Goal: Task Accomplishment & Management: Manage account settings

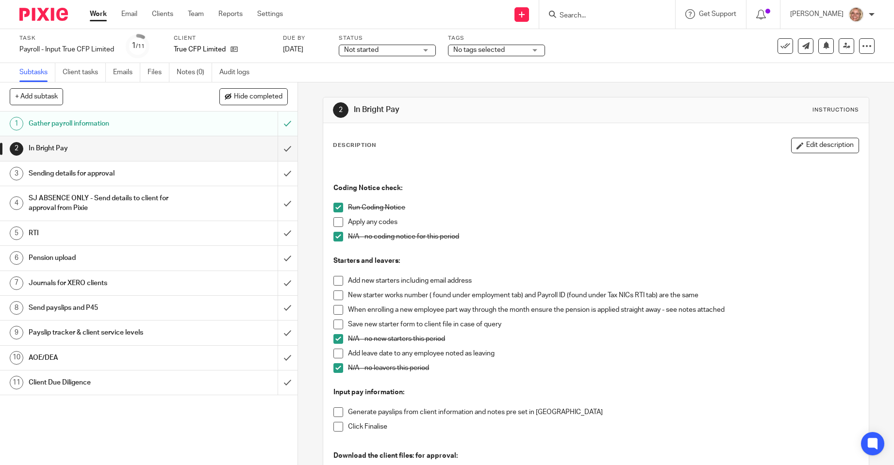
scroll to position [146, 0]
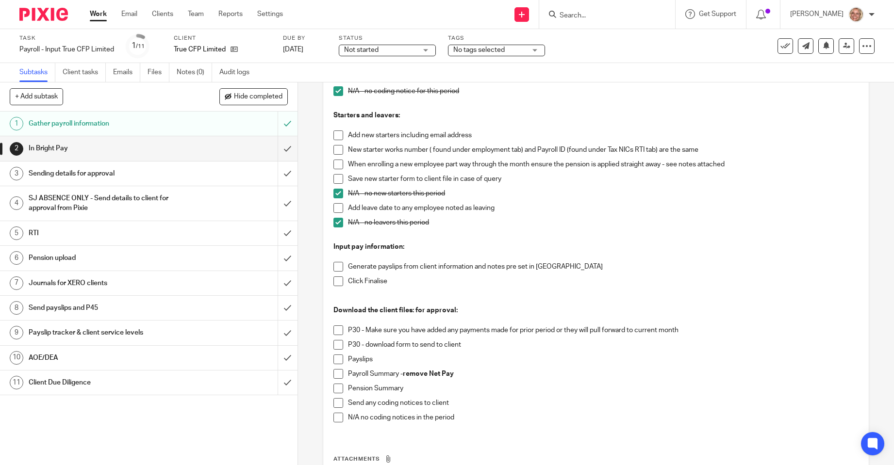
click at [336, 267] on span at bounding box center [338, 267] width 10 height 10
click at [336, 283] on span at bounding box center [338, 281] width 10 height 10
click at [337, 329] on span at bounding box center [338, 330] width 10 height 10
click at [340, 347] on span at bounding box center [338, 345] width 10 height 10
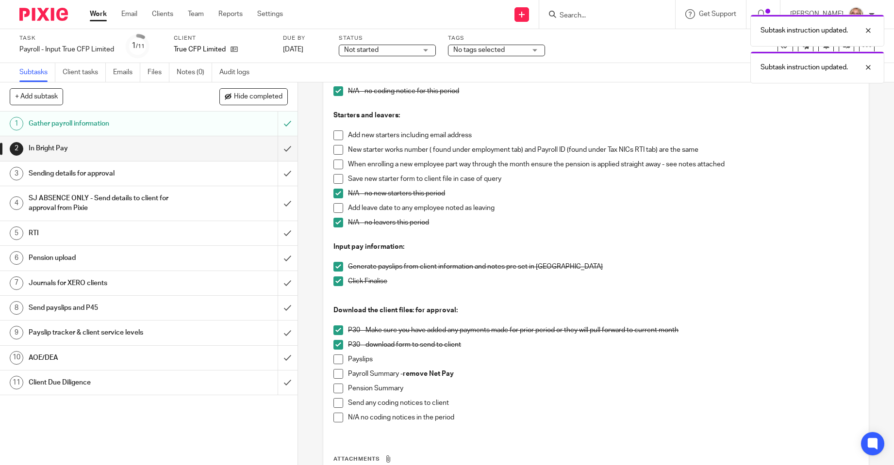
click at [339, 361] on span at bounding box center [338, 360] width 10 height 10
drag, startPoint x: 338, startPoint y: 376, endPoint x: 352, endPoint y: 375, distance: 14.1
click at [338, 376] on span at bounding box center [338, 374] width 10 height 10
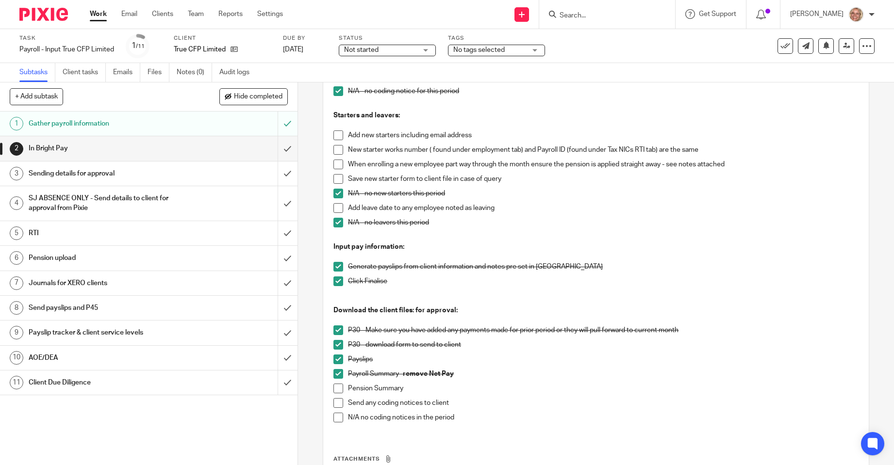
click at [340, 389] on span at bounding box center [338, 389] width 10 height 10
click at [337, 416] on span at bounding box center [338, 418] width 10 height 10
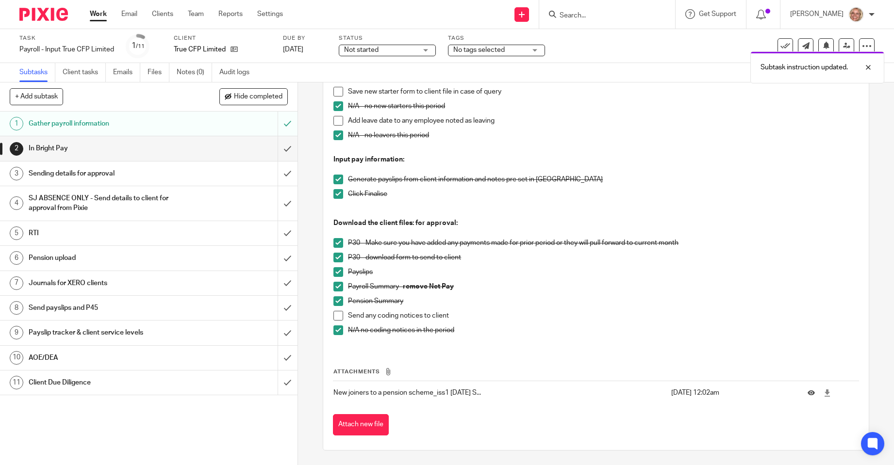
scroll to position [0, 0]
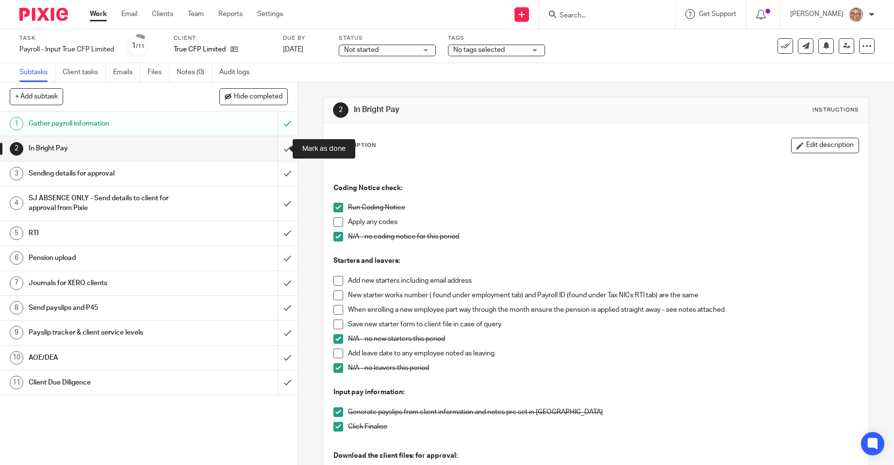
click at [279, 147] on input "submit" at bounding box center [148, 148] width 297 height 24
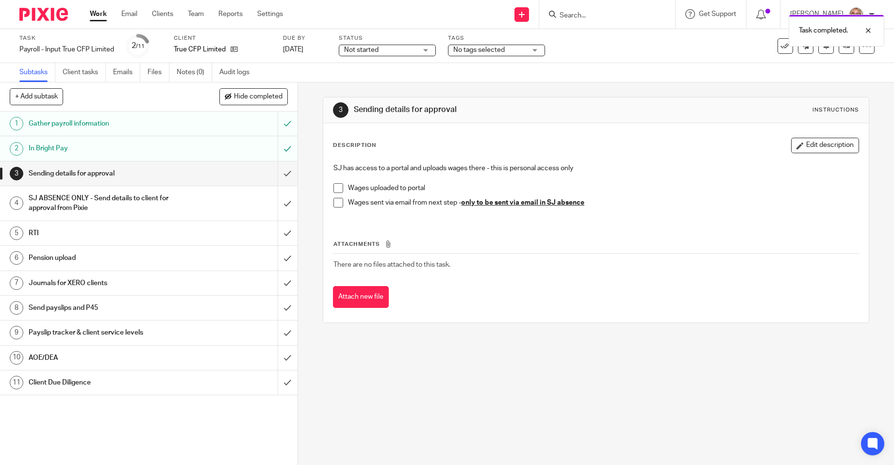
click at [333, 189] on span at bounding box center [338, 188] width 10 height 10
click at [280, 175] on input "submit" at bounding box center [148, 174] width 297 height 24
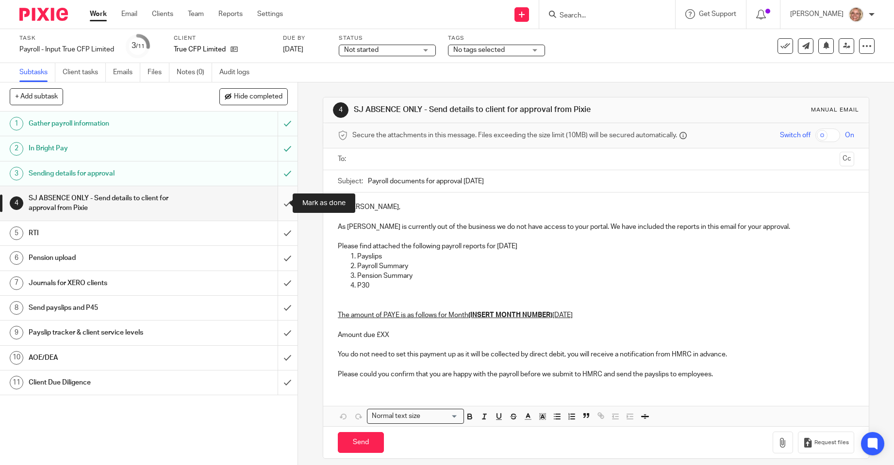
click at [279, 200] on input "submit" at bounding box center [148, 203] width 297 height 34
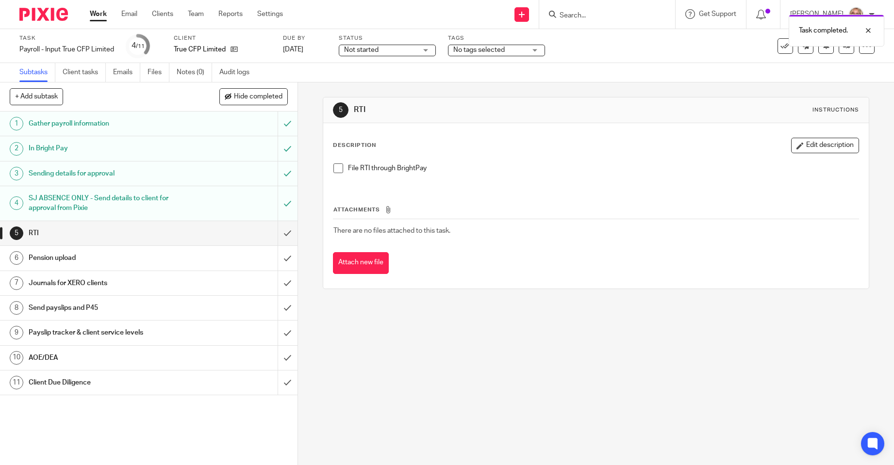
click at [537, 47] on div "No tags selected" at bounding box center [496, 51] width 97 height 12
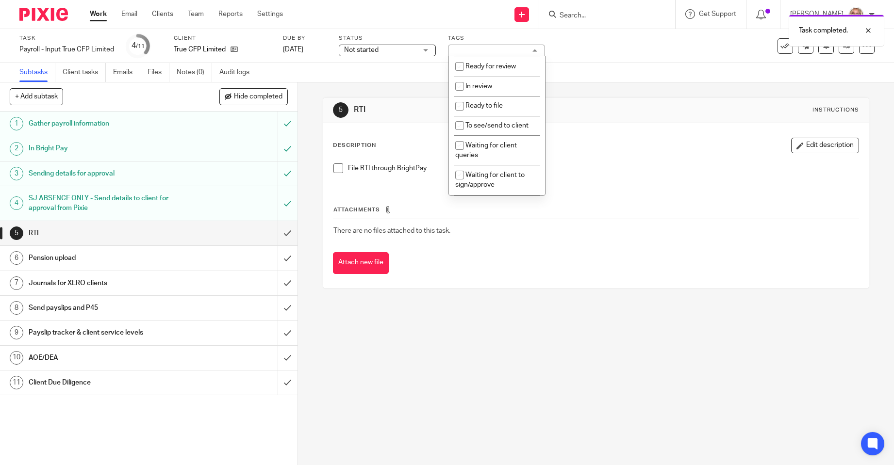
scroll to position [130, 0]
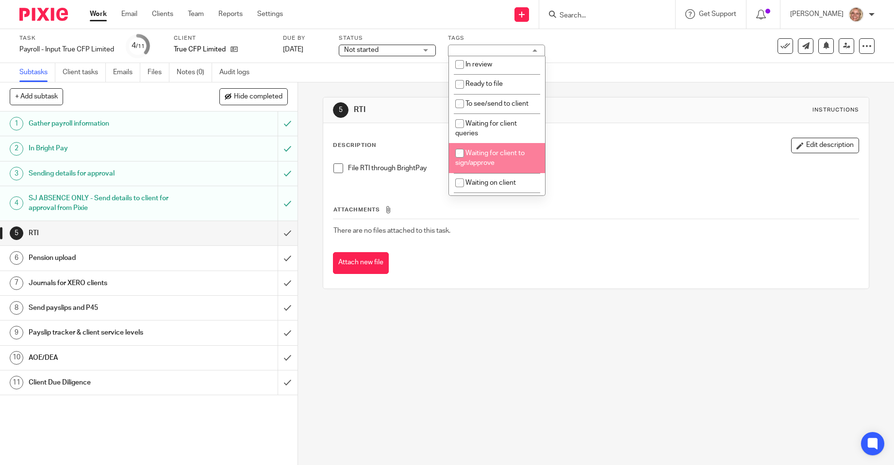
click at [505, 163] on li "Waiting for client to sign/approve" at bounding box center [497, 158] width 96 height 30
checkbox input "true"
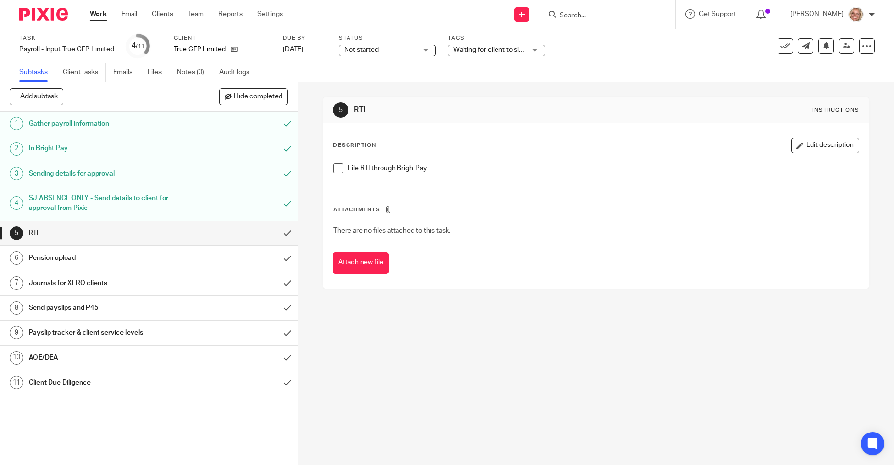
click at [393, 70] on div "Subtasks Client tasks Emails Files Notes (0) Audit logs" at bounding box center [447, 72] width 894 height 19
click at [104, 15] on link "Work" at bounding box center [98, 14] width 17 height 10
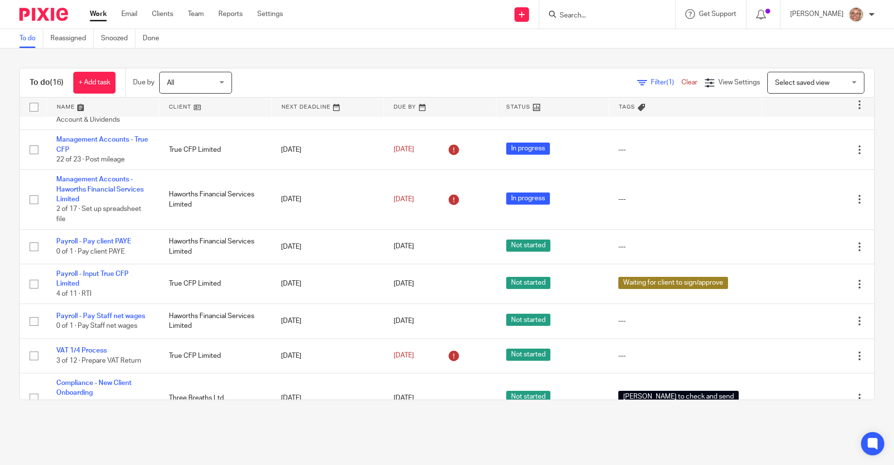
scroll to position [419, 0]
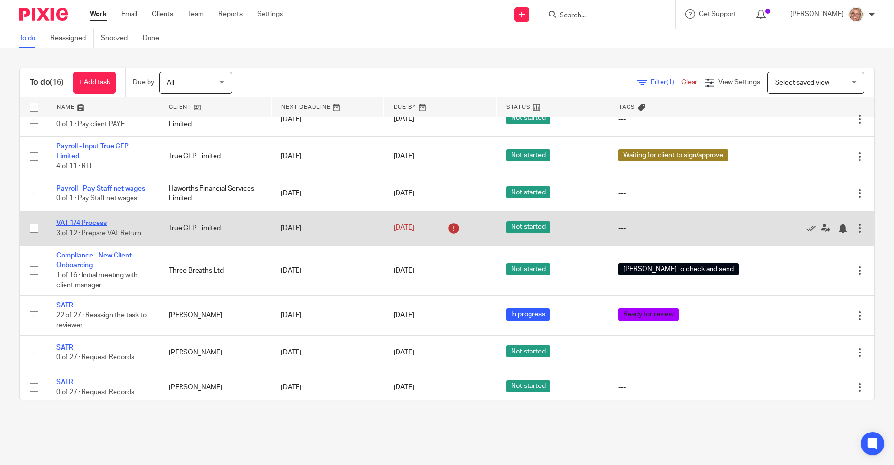
click at [93, 220] on link "VAT 1/4 Process" at bounding box center [81, 223] width 50 height 7
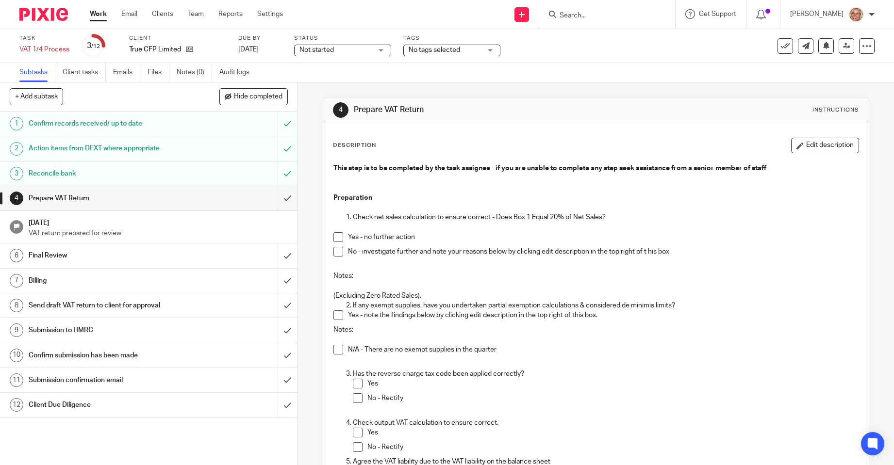
click at [335, 253] on span at bounding box center [338, 252] width 10 height 10
click at [337, 314] on span at bounding box center [338, 315] width 10 height 10
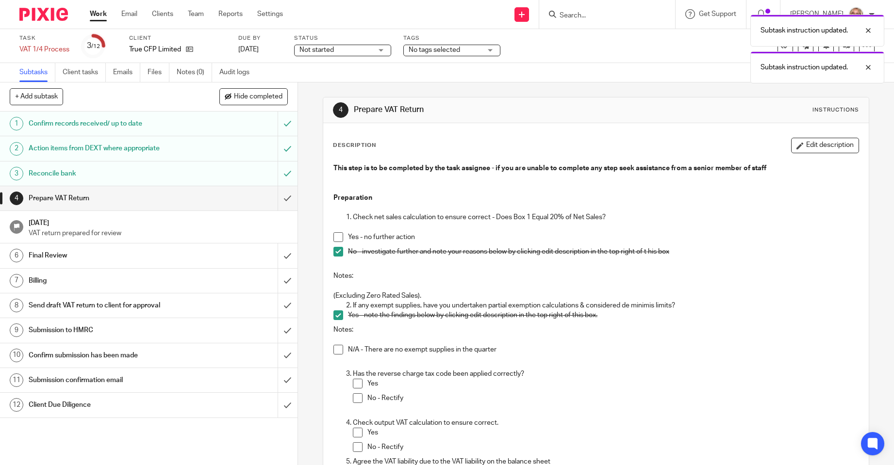
scroll to position [146, 0]
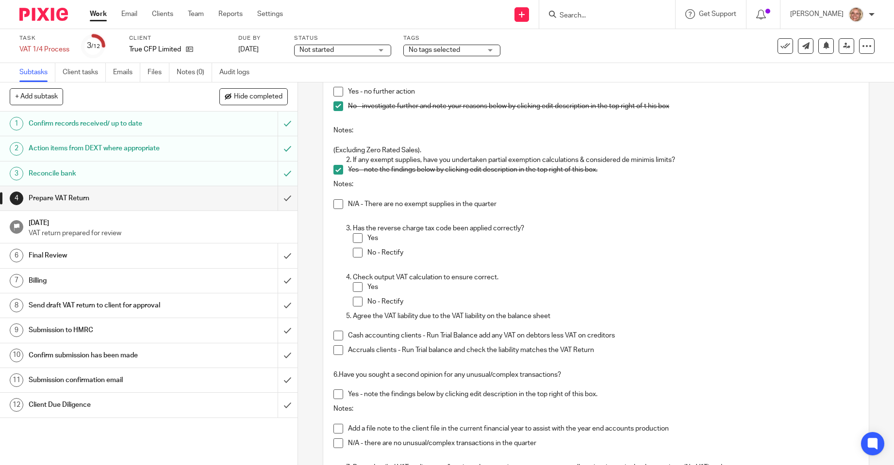
click at [336, 335] on span at bounding box center [338, 336] width 10 height 10
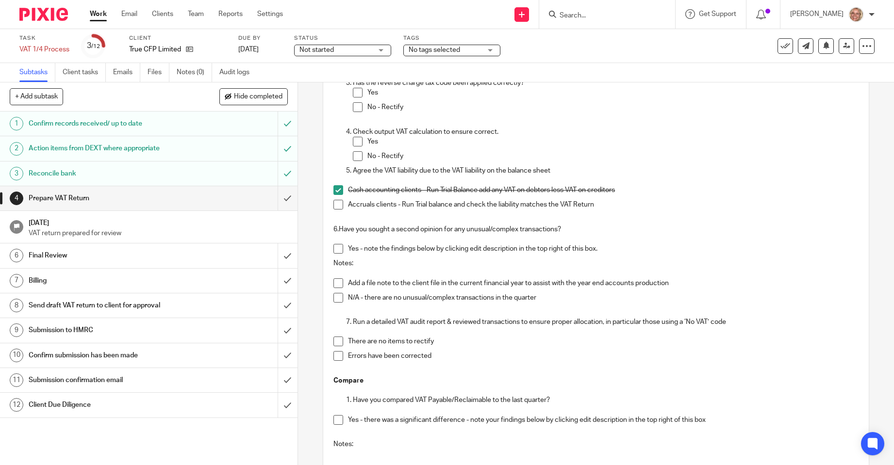
click at [333, 296] on span at bounding box center [338, 298] width 10 height 10
click at [338, 342] on span at bounding box center [338, 342] width 10 height 10
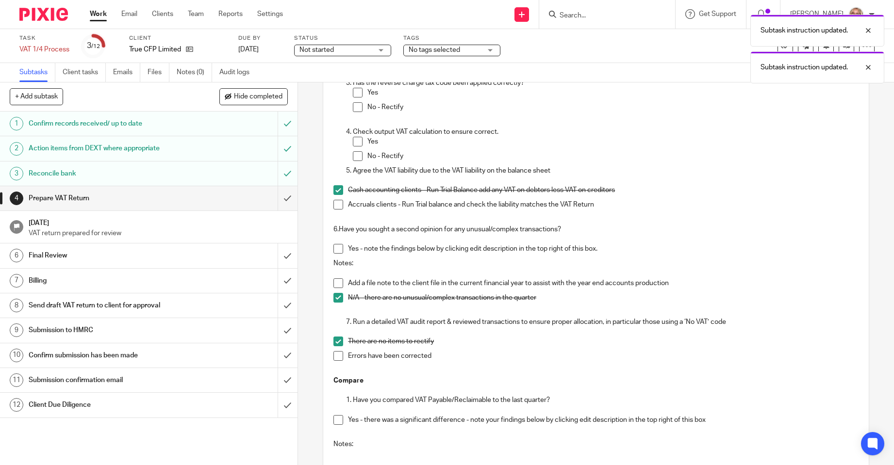
scroll to position [437, 0]
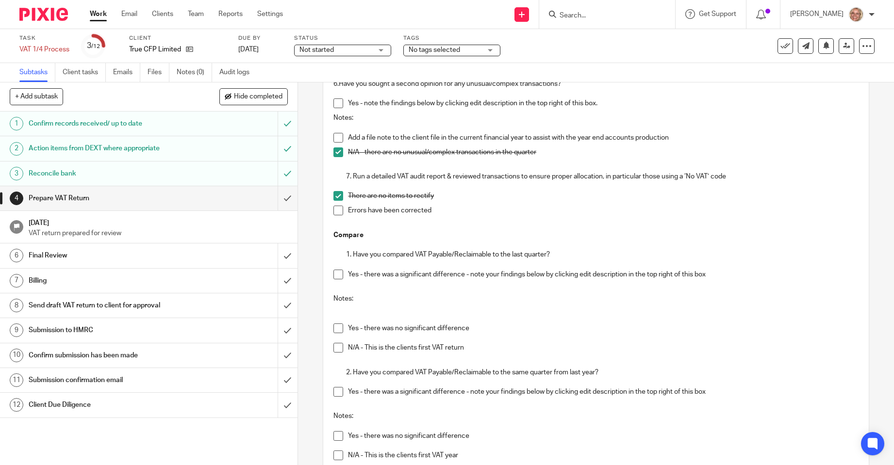
click at [333, 326] on span at bounding box center [338, 329] width 10 height 10
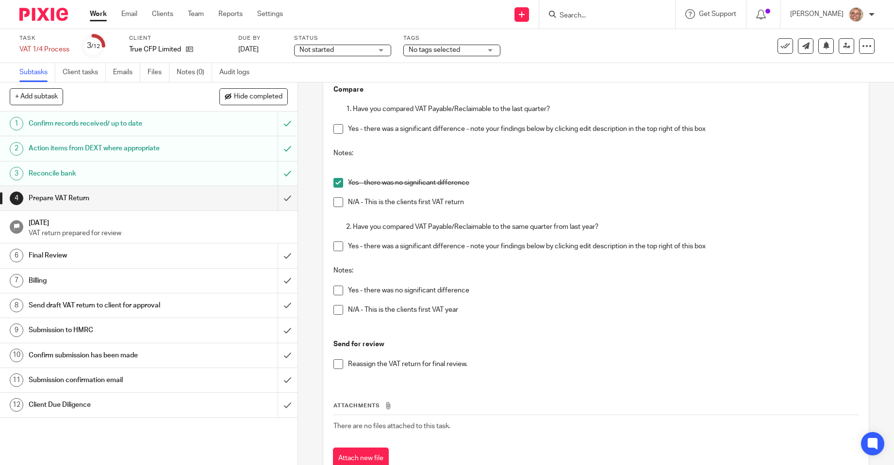
click at [333, 289] on span at bounding box center [338, 291] width 10 height 10
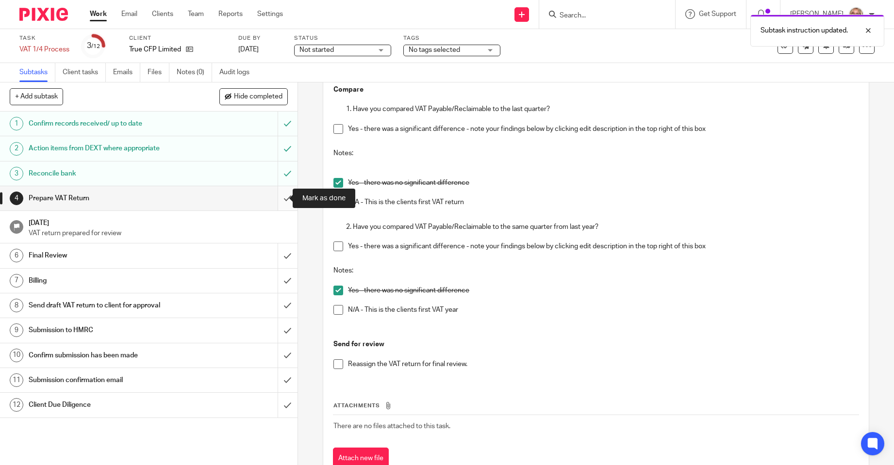
click at [277, 196] on input "submit" at bounding box center [148, 198] width 297 height 24
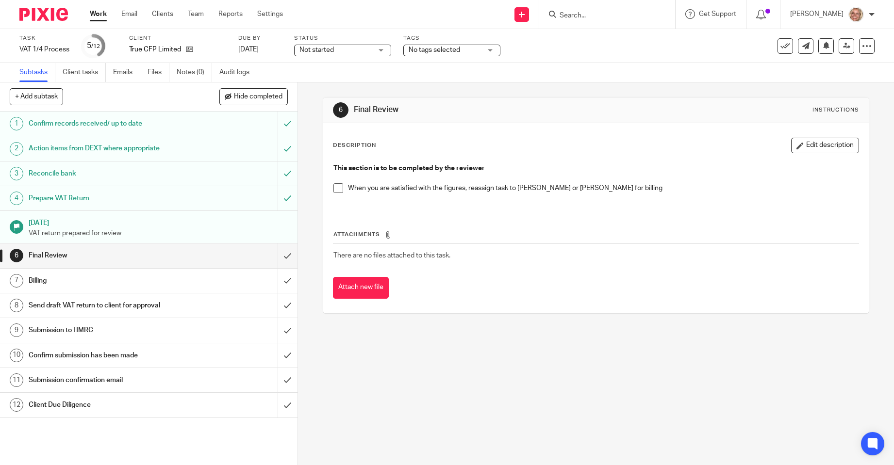
click at [337, 191] on span at bounding box center [338, 188] width 10 height 10
click at [244, 276] on div "Billing" at bounding box center [148, 281] width 239 height 15
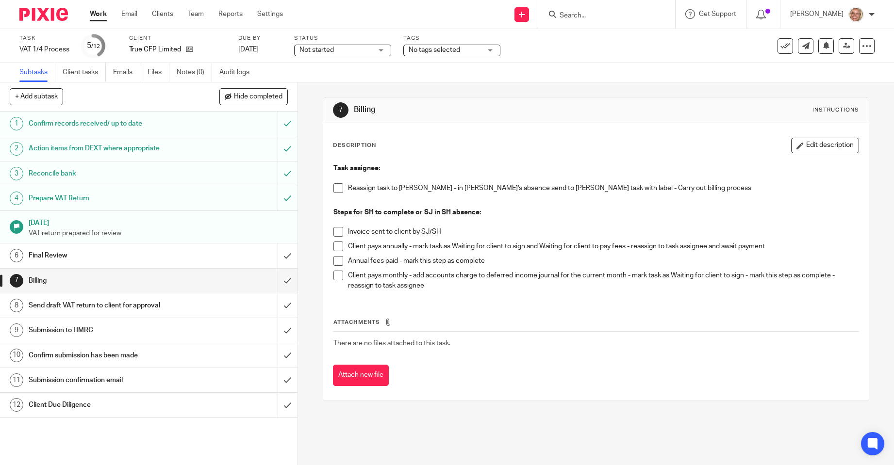
click at [337, 189] on span at bounding box center [338, 188] width 10 height 10
click at [212, 304] on div "Send draft VAT return to client for approval" at bounding box center [148, 305] width 239 height 15
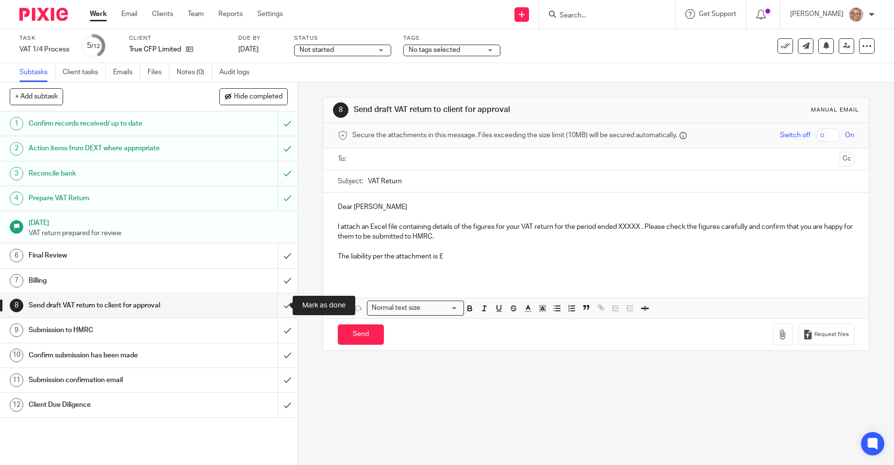
click at [280, 306] on input "submit" at bounding box center [148, 305] width 297 height 24
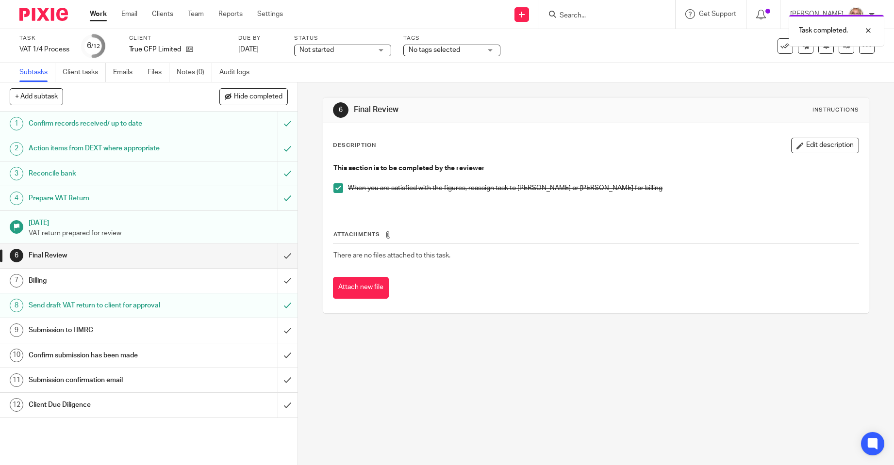
click at [215, 331] on div "Submission to HMRC" at bounding box center [148, 330] width 239 height 15
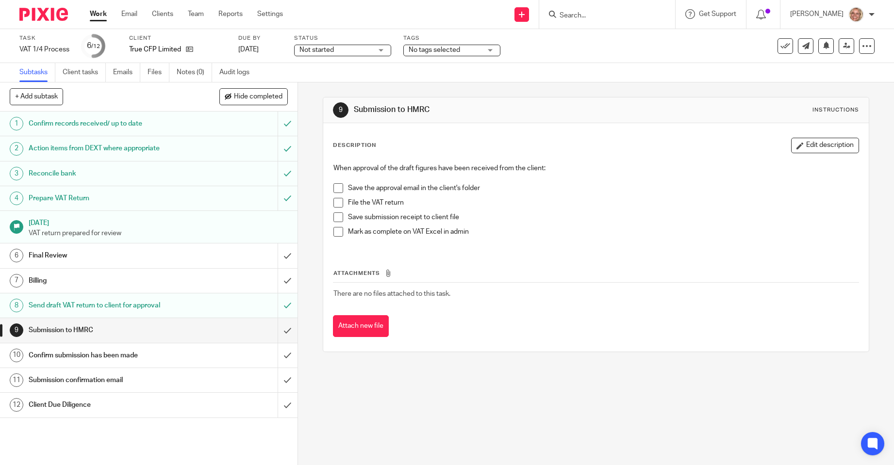
click at [337, 189] on span at bounding box center [338, 188] width 10 height 10
click at [335, 203] on span at bounding box center [338, 203] width 10 height 10
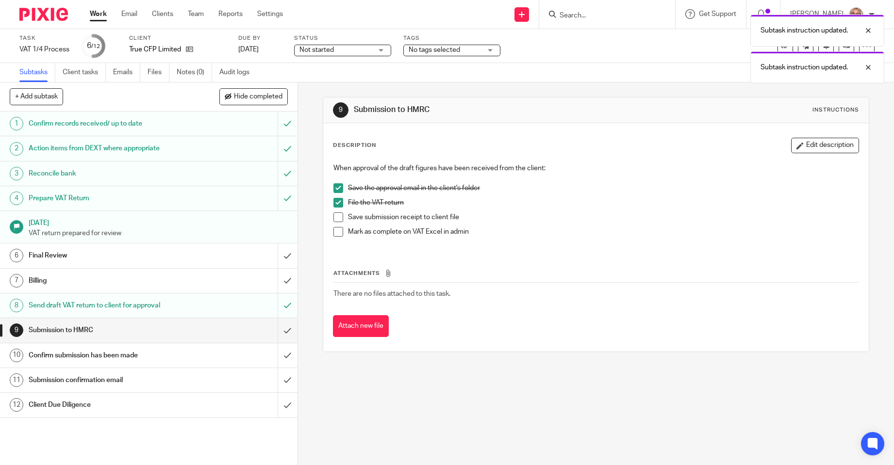
click at [333, 216] on span at bounding box center [338, 217] width 10 height 10
click at [333, 233] on span at bounding box center [338, 232] width 10 height 10
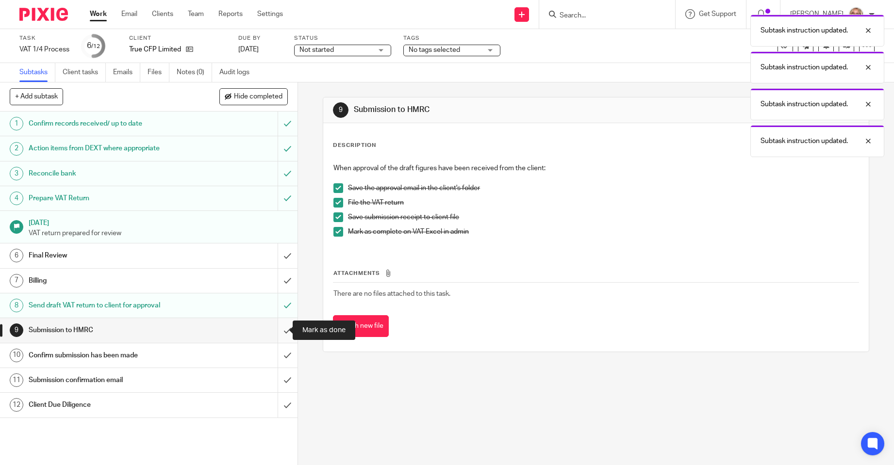
click at [279, 332] on input "submit" at bounding box center [148, 330] width 297 height 24
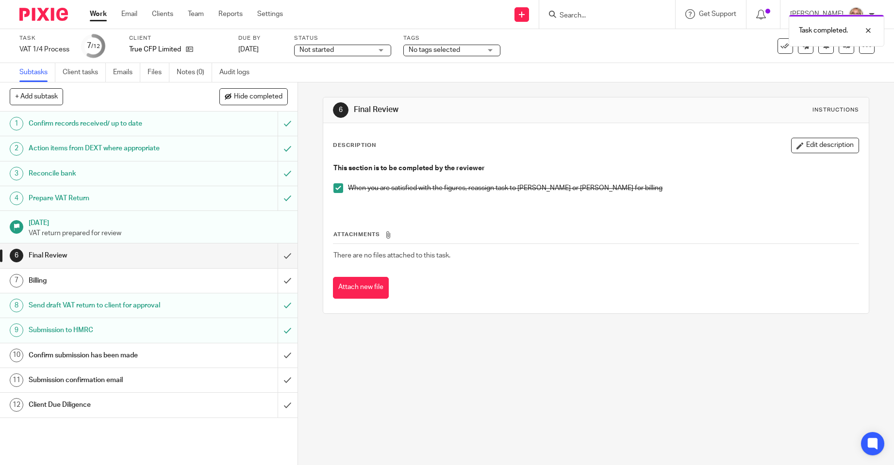
click at [227, 359] on div "Confirm submission has been made" at bounding box center [148, 355] width 239 height 15
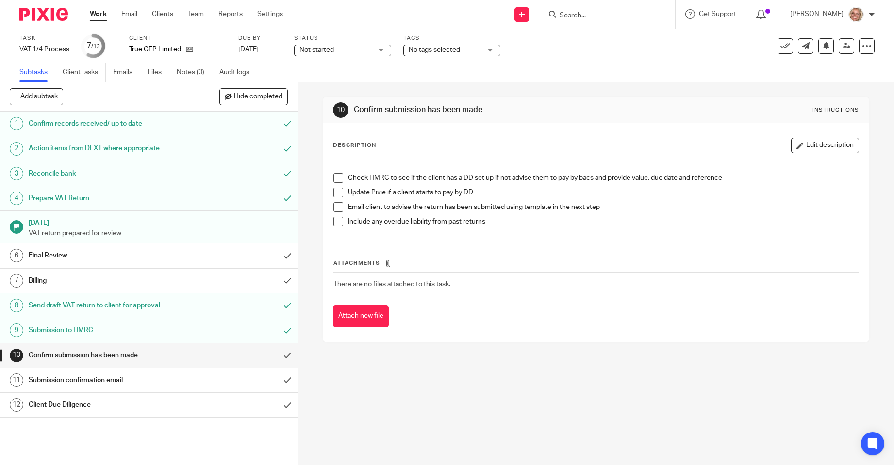
click at [339, 207] on span at bounding box center [338, 207] width 10 height 10
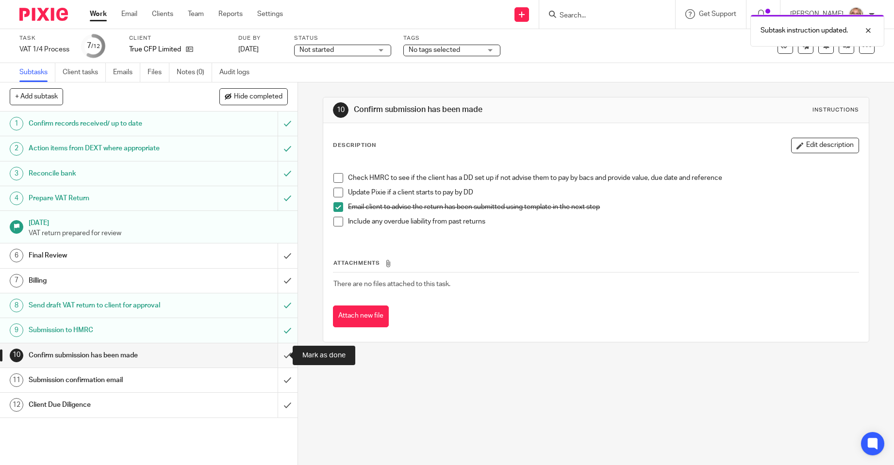
click at [279, 354] on input "submit" at bounding box center [148, 355] width 297 height 24
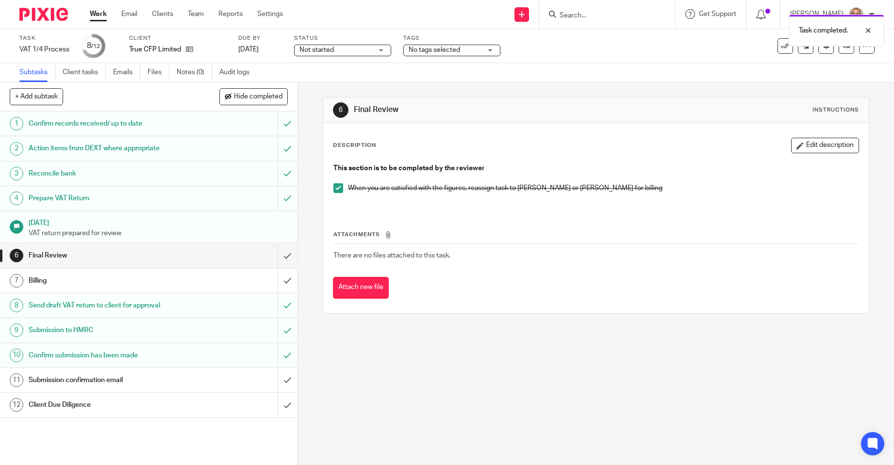
click at [213, 386] on div "Submission confirmation email" at bounding box center [148, 380] width 239 height 15
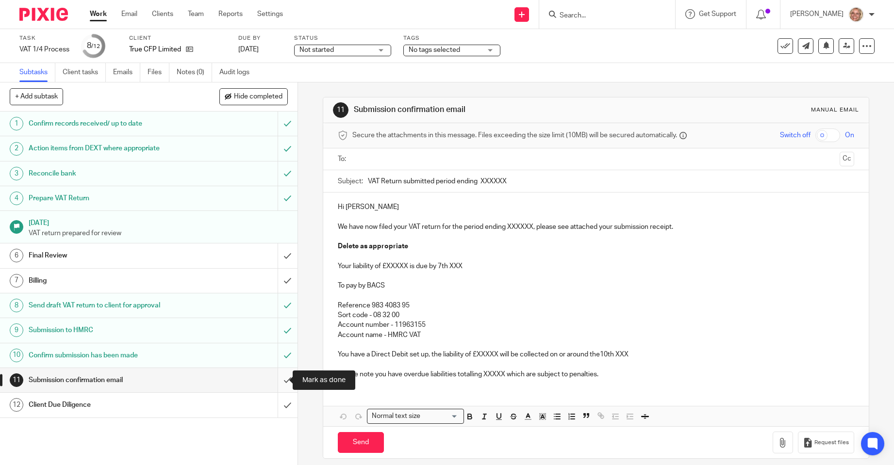
click at [279, 380] on input "submit" at bounding box center [148, 380] width 297 height 24
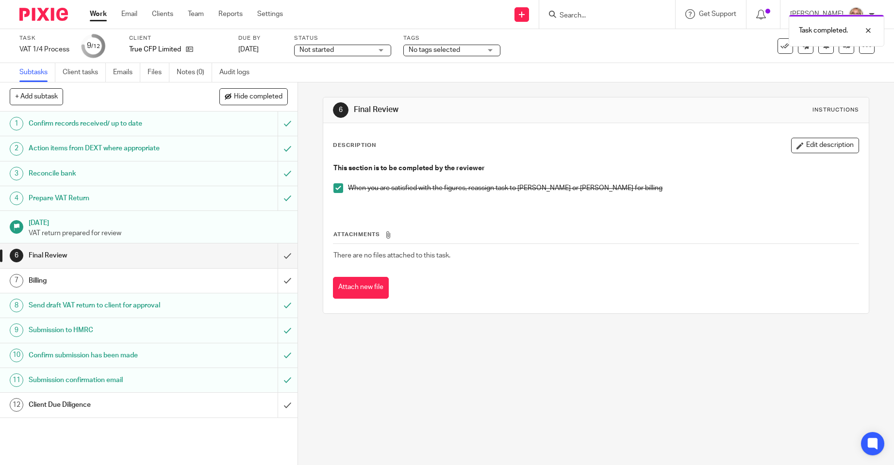
click at [224, 405] on div "Client Due Diligence" at bounding box center [148, 405] width 239 height 15
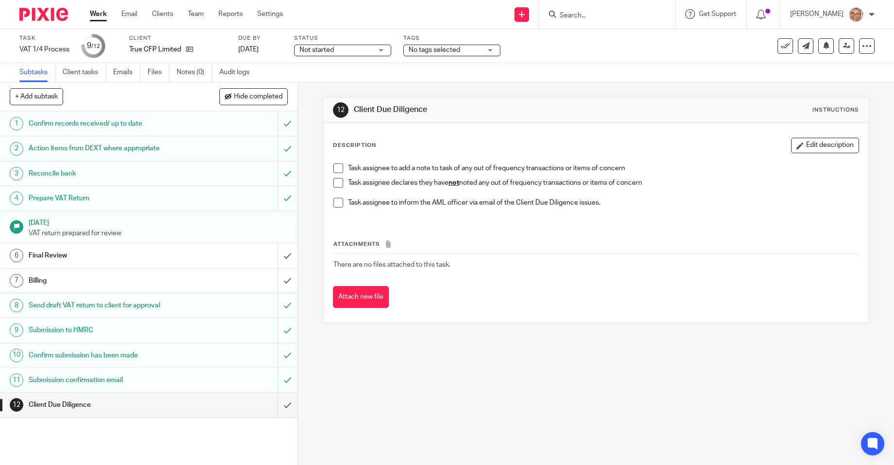
click at [334, 183] on span at bounding box center [338, 183] width 10 height 10
click at [277, 404] on input "submit" at bounding box center [148, 405] width 297 height 24
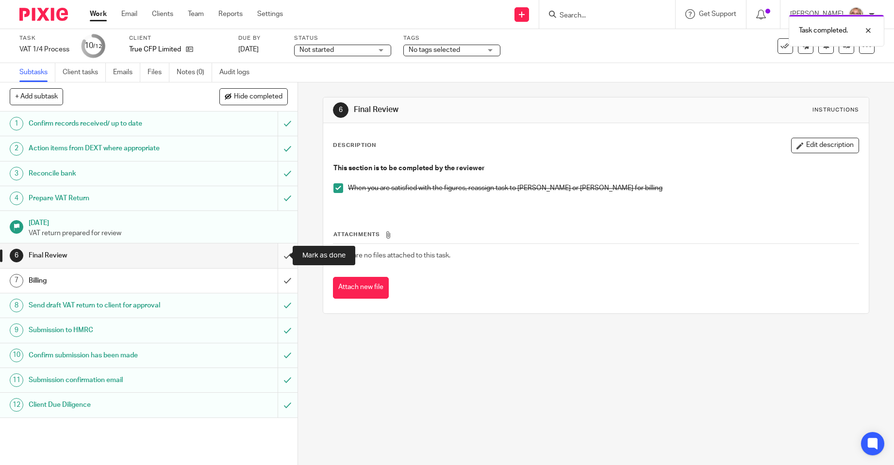
click at [279, 254] on input "submit" at bounding box center [148, 256] width 297 height 24
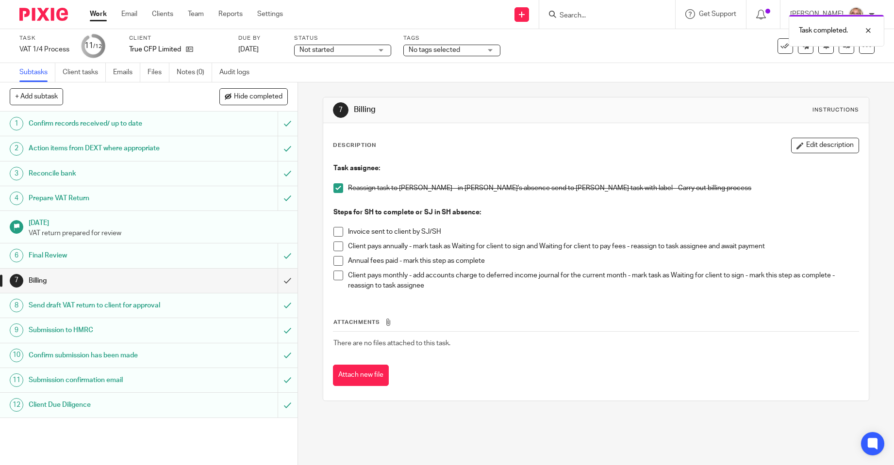
click at [381, 49] on div "Not started Not started" at bounding box center [342, 51] width 97 height 12
click at [376, 86] on li "In progress" at bounding box center [342, 86] width 96 height 20
click at [495, 52] on div "No tags selected" at bounding box center [451, 51] width 97 height 12
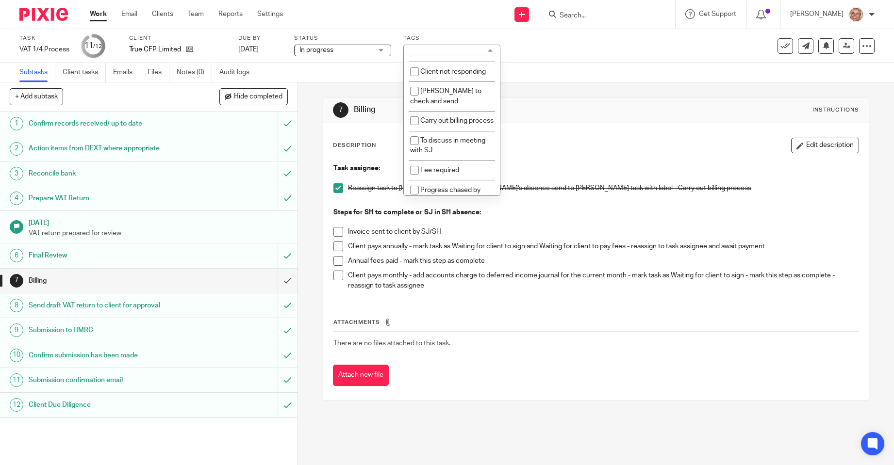
scroll to position [376, 0]
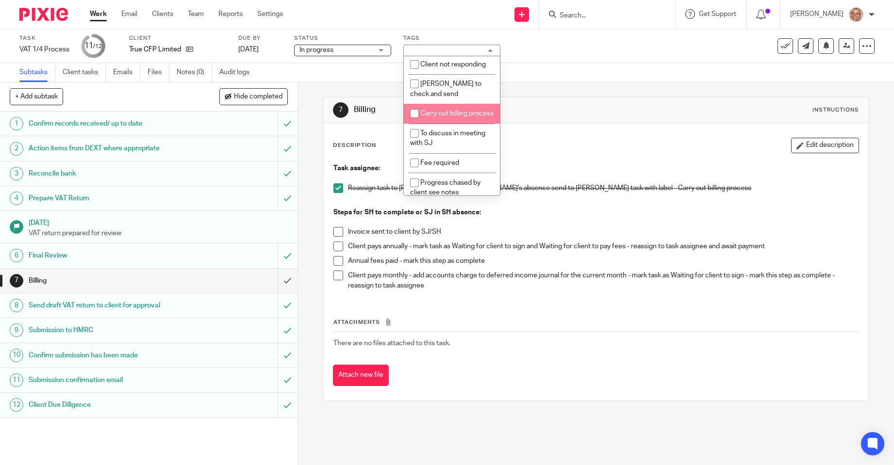
click at [459, 124] on li "Carry out billing process" at bounding box center [452, 114] width 96 height 20
checkbox input "true"
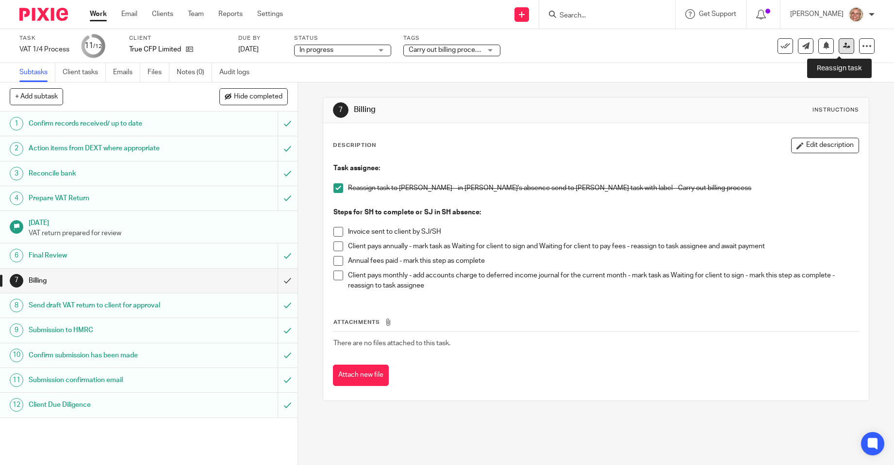
click at [843, 47] on icon at bounding box center [846, 45] width 7 height 7
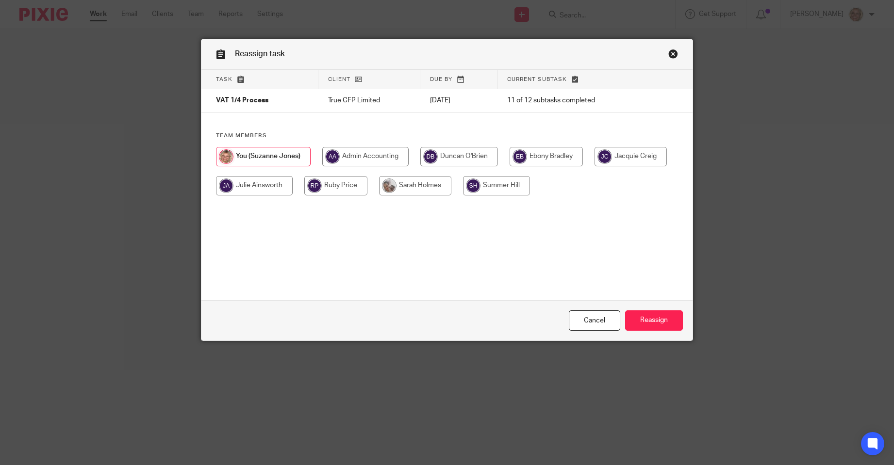
click at [388, 187] on input "radio" at bounding box center [415, 185] width 72 height 19
radio input "true"
click at [625, 318] on input "Reassign" at bounding box center [654, 320] width 58 height 21
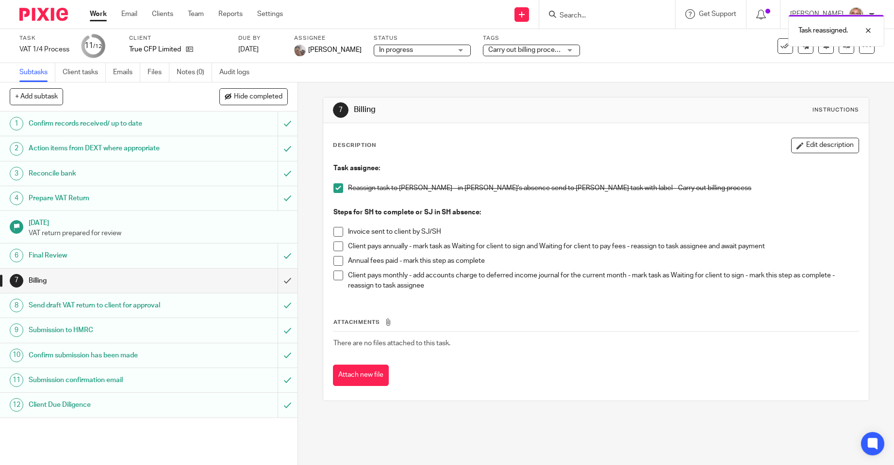
click at [102, 16] on link "Work" at bounding box center [98, 14] width 17 height 10
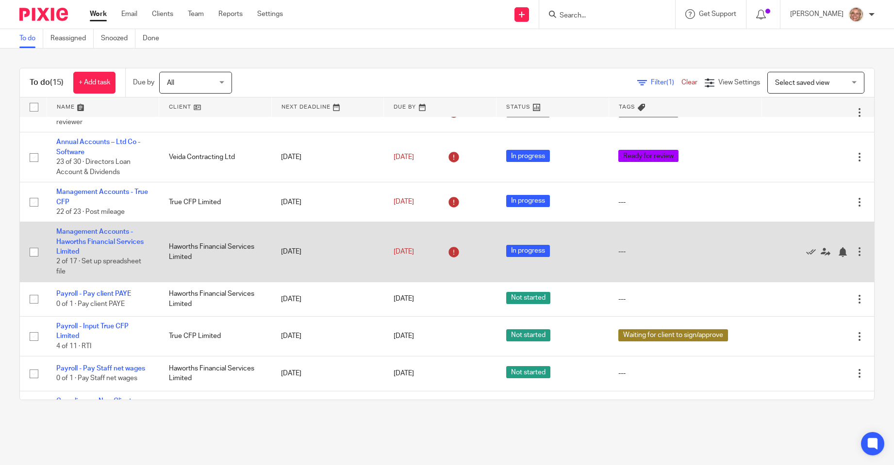
scroll to position [93, 0]
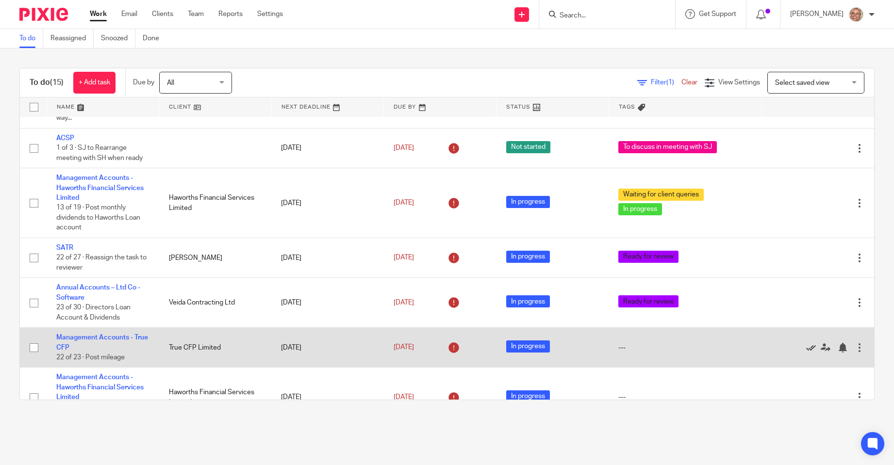
click at [806, 344] on icon at bounding box center [811, 348] width 10 height 10
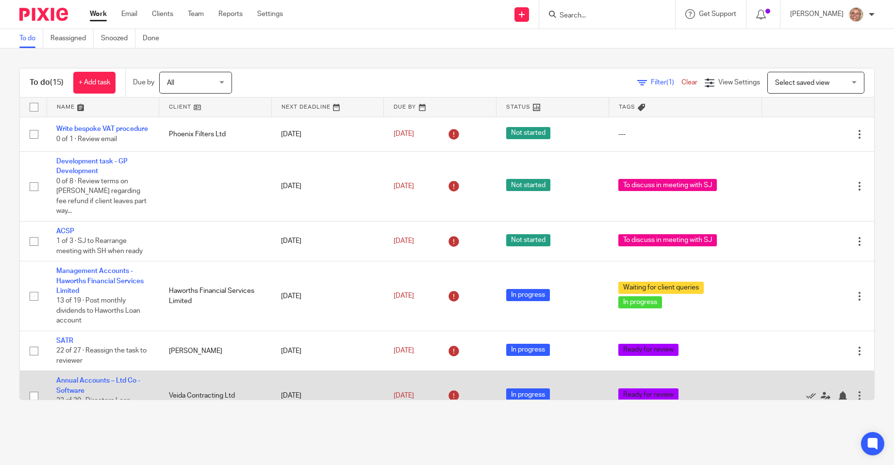
scroll to position [146, 0]
